Goal: Task Accomplishment & Management: Manage account settings

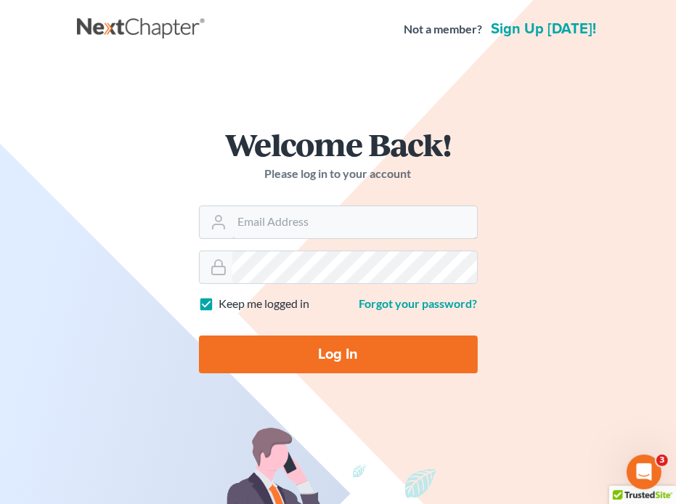
type input "[EMAIL_ADDRESS][DOMAIN_NAME]"
click at [259, 366] on input "Log In" at bounding box center [338, 354] width 279 height 38
type input "Thinking..."
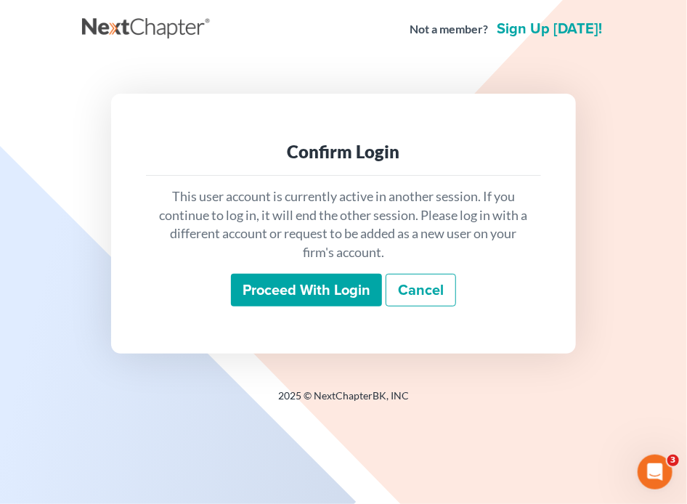
click at [292, 289] on input "Proceed with login" at bounding box center [306, 290] width 151 height 33
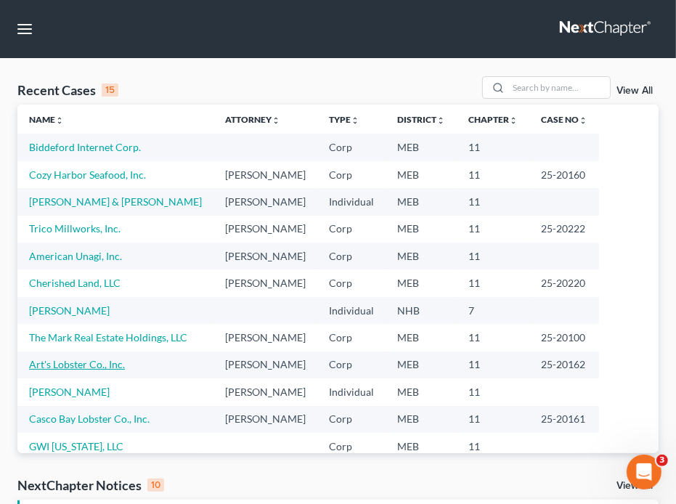
click at [98, 359] on link "Art's Lobster Co., Inc." at bounding box center [77, 364] width 96 height 12
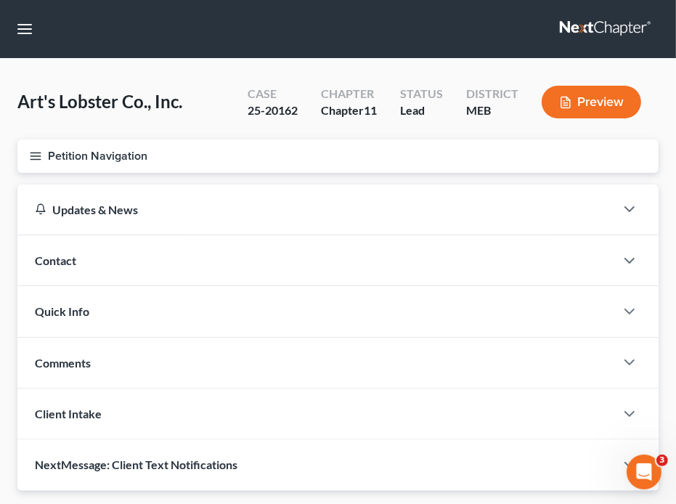
click at [67, 167] on button "Petition Navigation" at bounding box center [337, 155] width 641 height 33
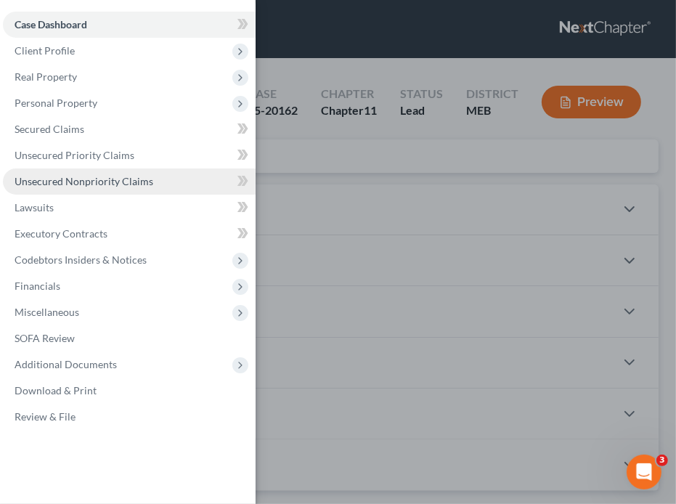
click at [63, 174] on link "Unsecured Nonpriority Claims" at bounding box center [129, 181] width 253 height 26
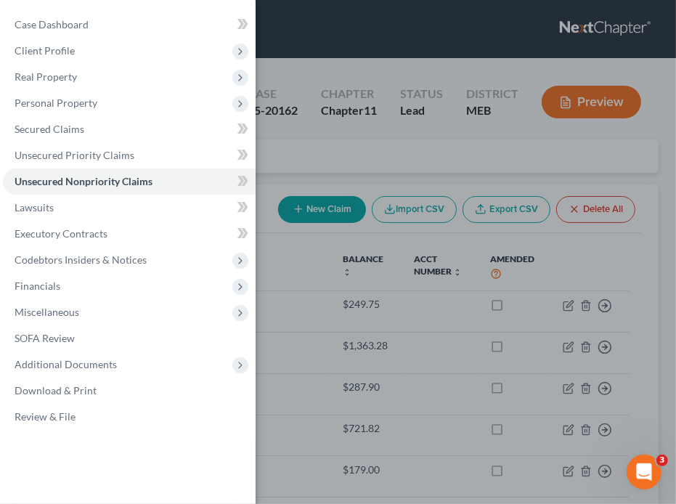
click at [351, 282] on div "Case Dashboard Payments Invoices Payments Payments Credit Report Client Profile" at bounding box center [338, 252] width 676 height 504
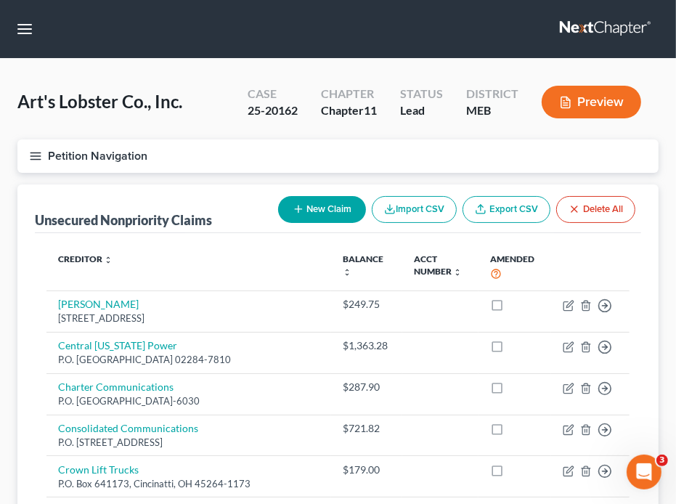
click at [212, 205] on div "Unsecured Nonpriority Claims New Claim Import CSV Export CSV Delete All" at bounding box center [338, 208] width 606 height 49
drag, startPoint x: 575, startPoint y: 100, endPoint x: 547, endPoint y: 108, distance: 29.4
click at [547, 108] on button "Preview" at bounding box center [591, 102] width 99 height 33
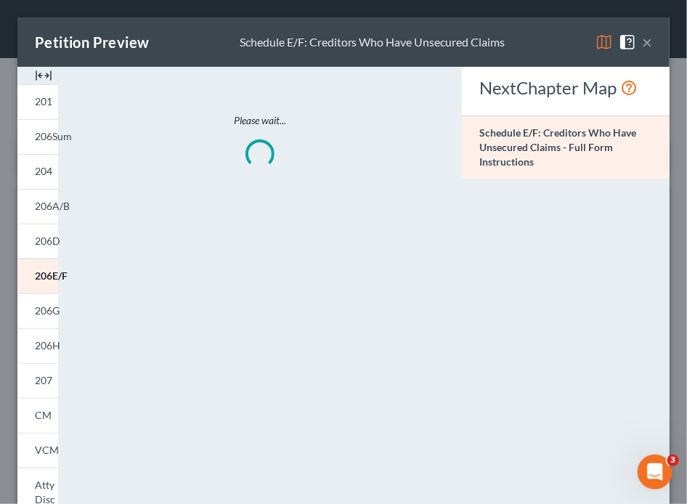
click at [565, 99] on div "NextChapter Map" at bounding box center [565, 87] width 173 height 23
click at [49, 240] on span "206D" at bounding box center [47, 241] width 25 height 12
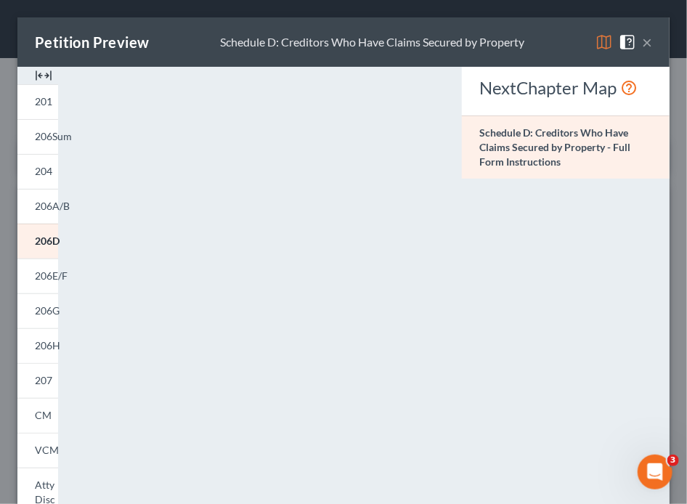
click at [642, 47] on button "×" at bounding box center [647, 41] width 10 height 17
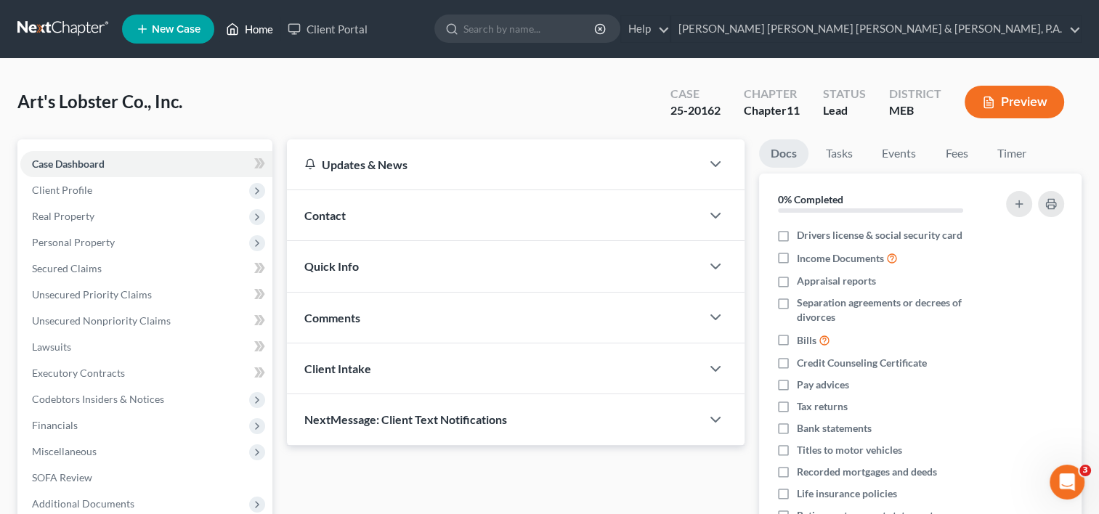
click at [254, 39] on link "Home" at bounding box center [250, 29] width 62 height 26
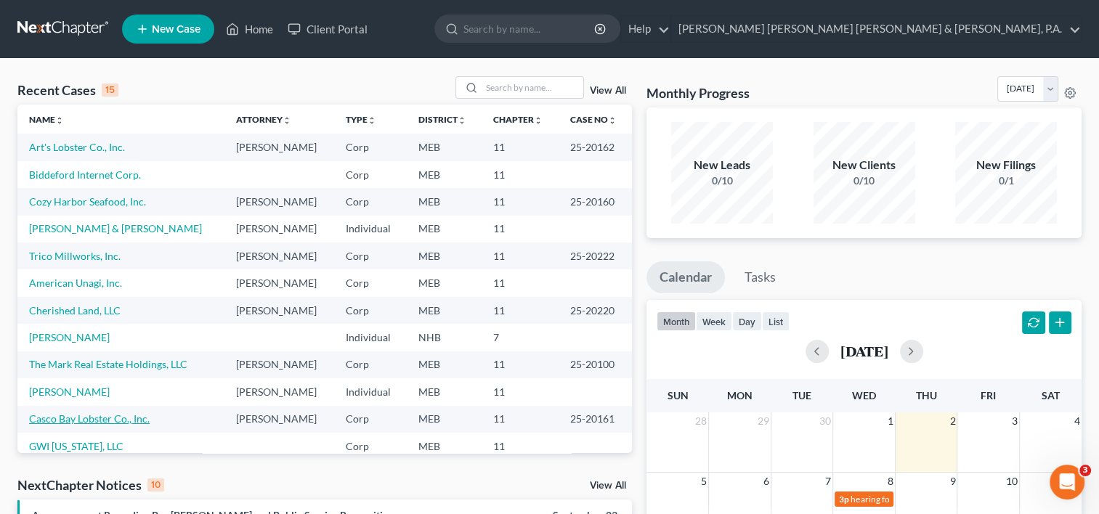
click at [114, 423] on link "Casco Bay Lobster Co., Inc." at bounding box center [89, 418] width 121 height 12
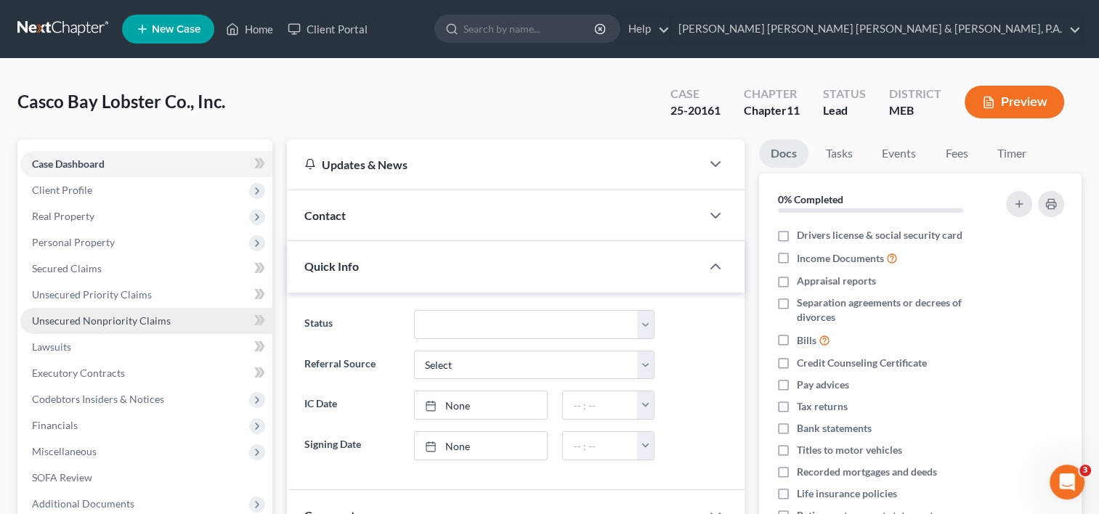
click at [81, 323] on span "Unsecured Nonpriority Claims" at bounding box center [101, 320] width 139 height 12
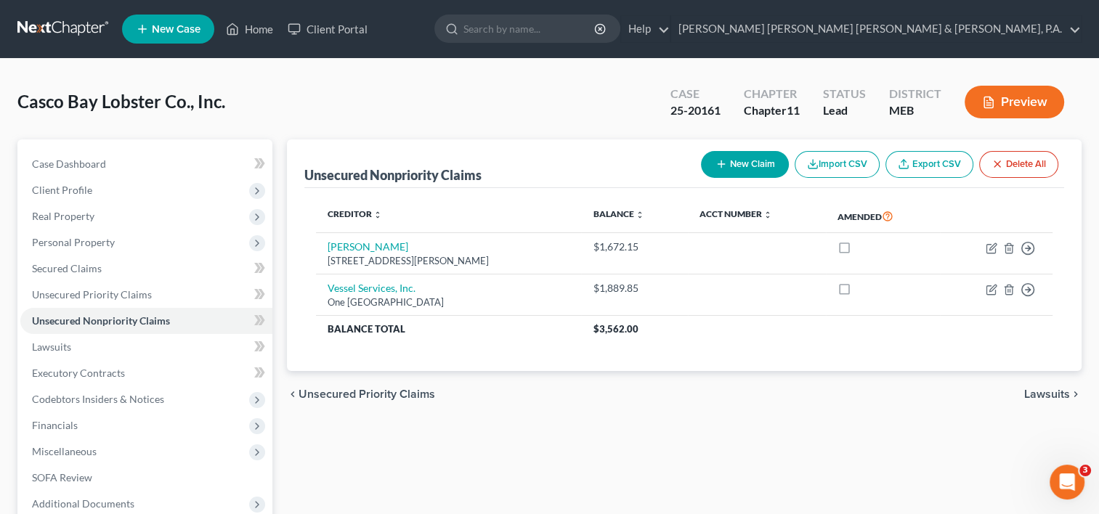
click at [450, 137] on div "Casco Bay Lobster Co., Inc. Upgraded Case 25-20161 Chapter Chapter 11 Status Le…" at bounding box center [549, 107] width 1064 height 63
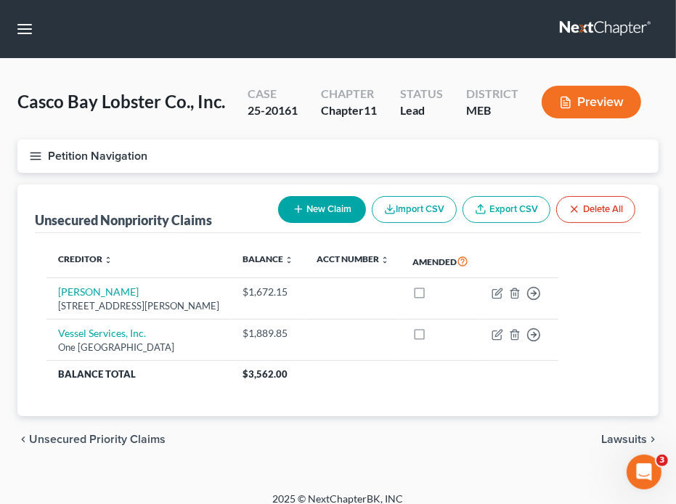
click at [194, 449] on div "chevron_left Unsecured Priority Claims Lawsuits chevron_right" at bounding box center [337, 439] width 641 height 46
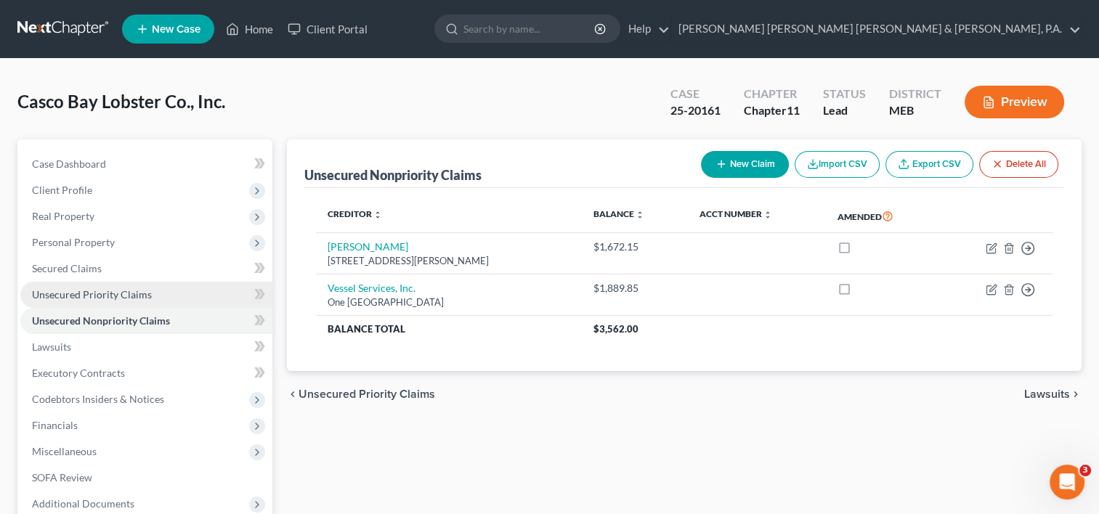
click at [128, 295] on span "Unsecured Priority Claims" at bounding box center [92, 294] width 120 height 12
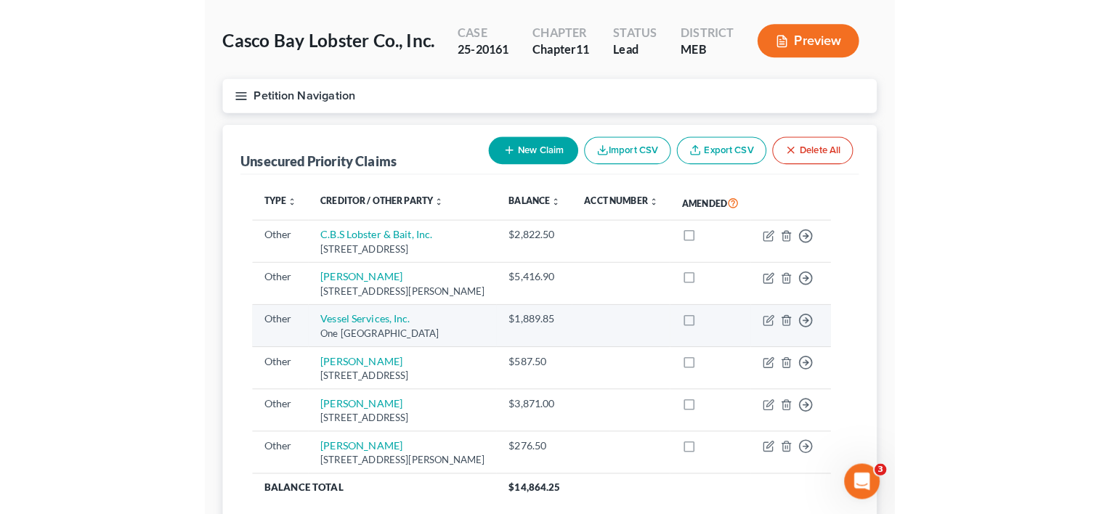
scroll to position [73, 0]
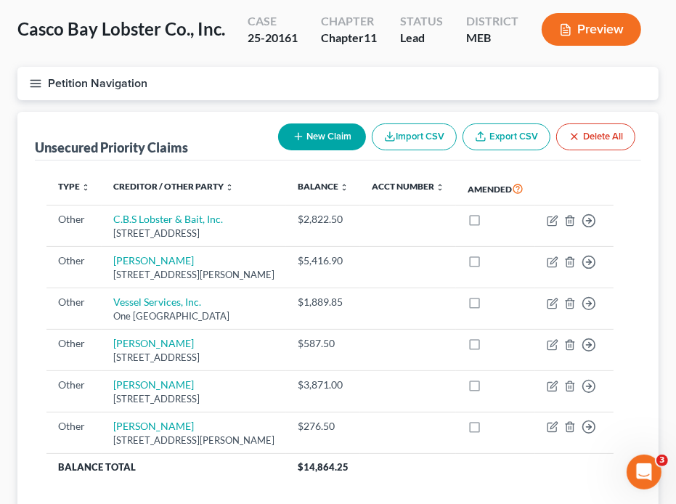
click at [112, 122] on div "Unsecured Priority Claims New Claim Import CSV Export CSV Delete All" at bounding box center [338, 136] width 606 height 49
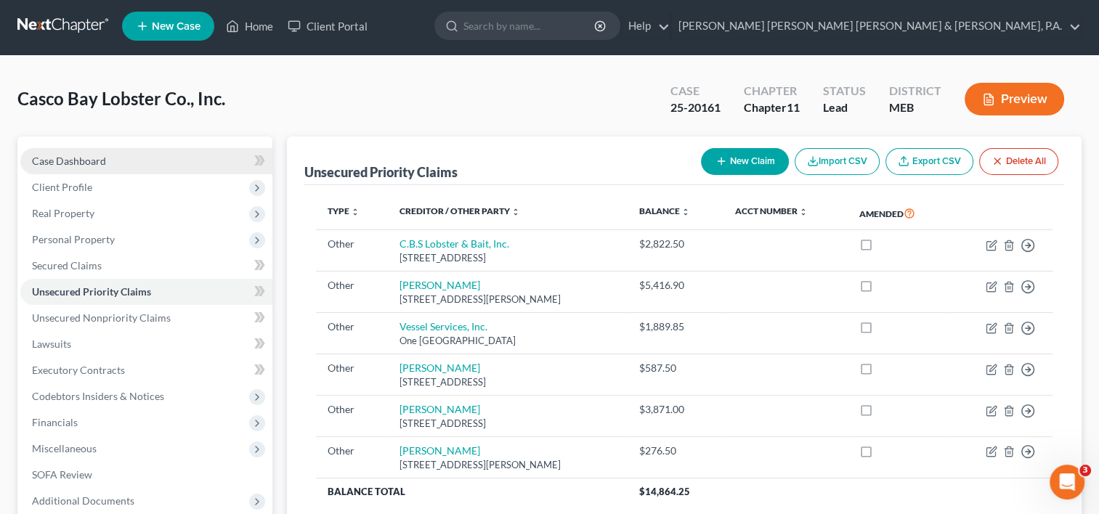
scroll to position [0, 0]
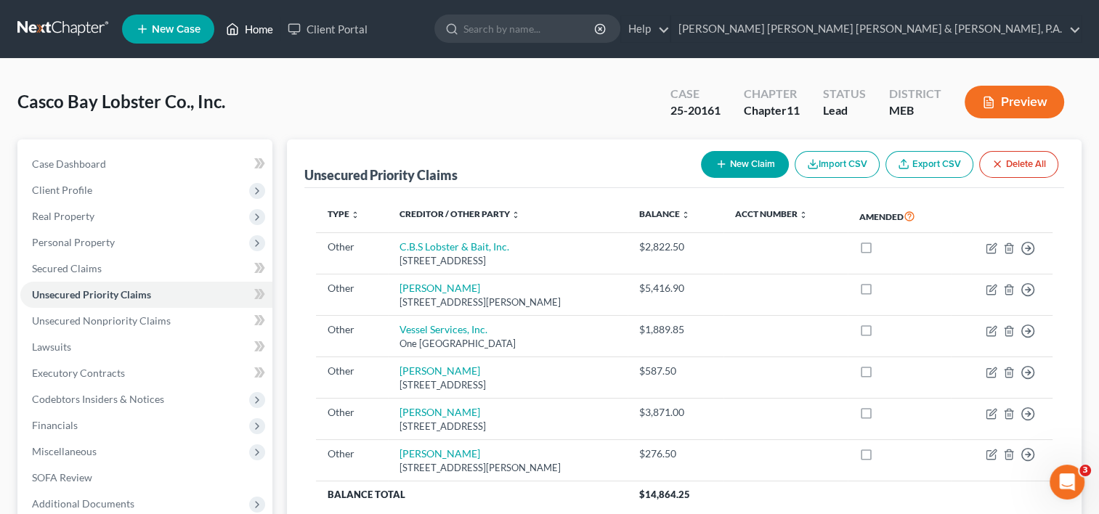
click at [253, 38] on link "Home" at bounding box center [250, 29] width 62 height 26
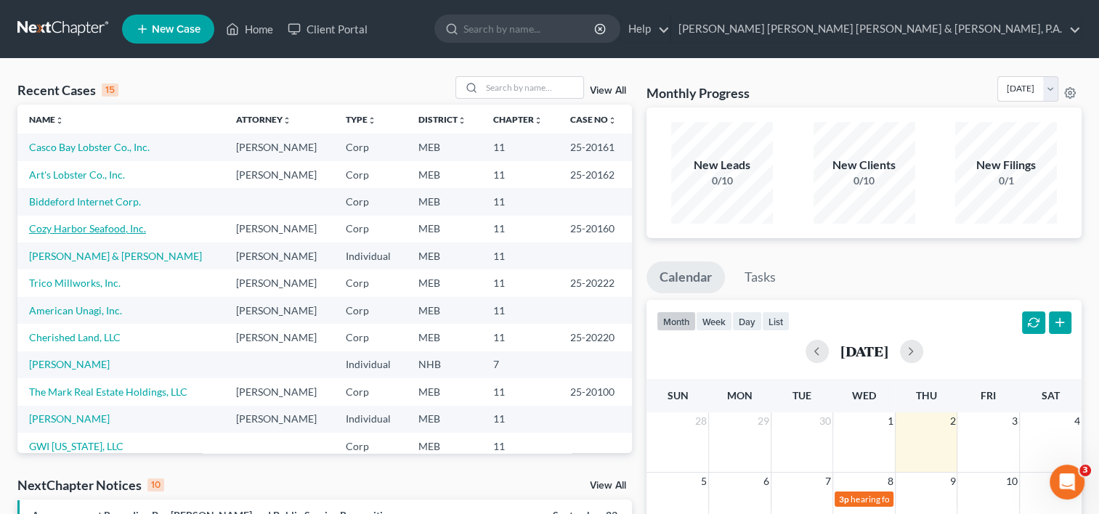
click at [69, 233] on link "Cozy Harbor Seafood, Inc." at bounding box center [87, 228] width 117 height 12
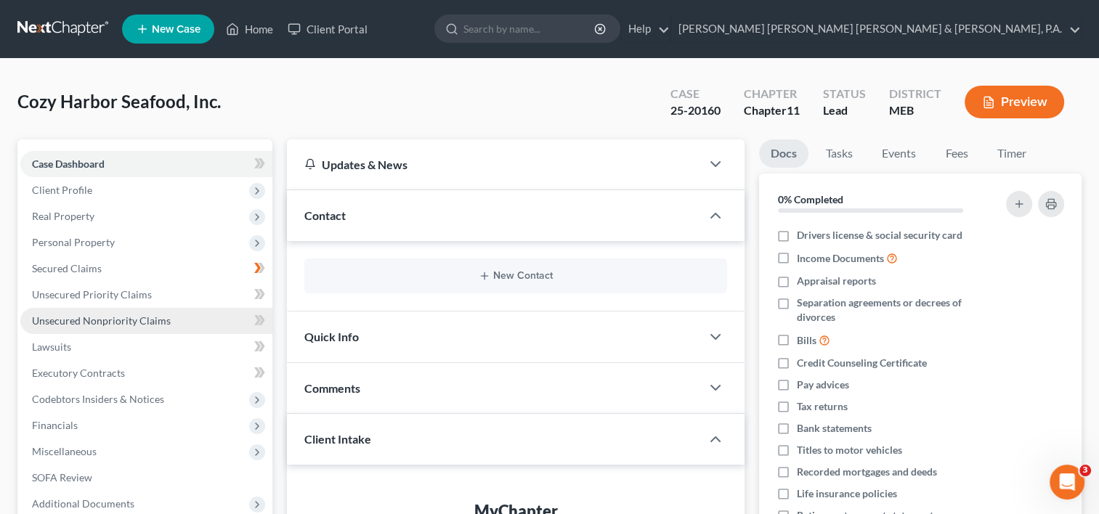
click at [105, 325] on span "Unsecured Nonpriority Claims" at bounding box center [101, 320] width 139 height 12
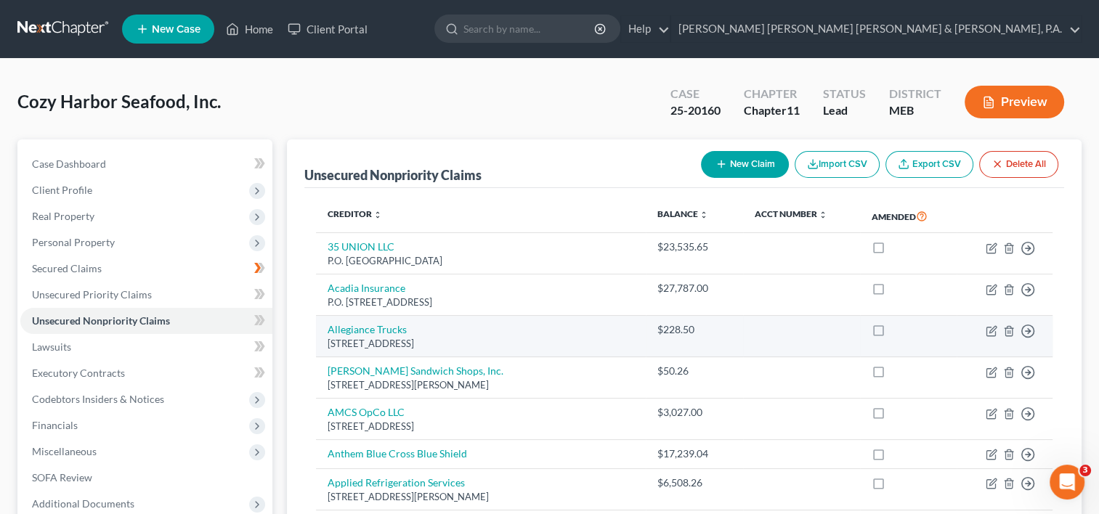
click at [646, 316] on td "Allegiance Trucks 351 North Street, Saco, ME 04072" at bounding box center [481, 336] width 330 height 41
